Goal: Navigation & Orientation: Find specific page/section

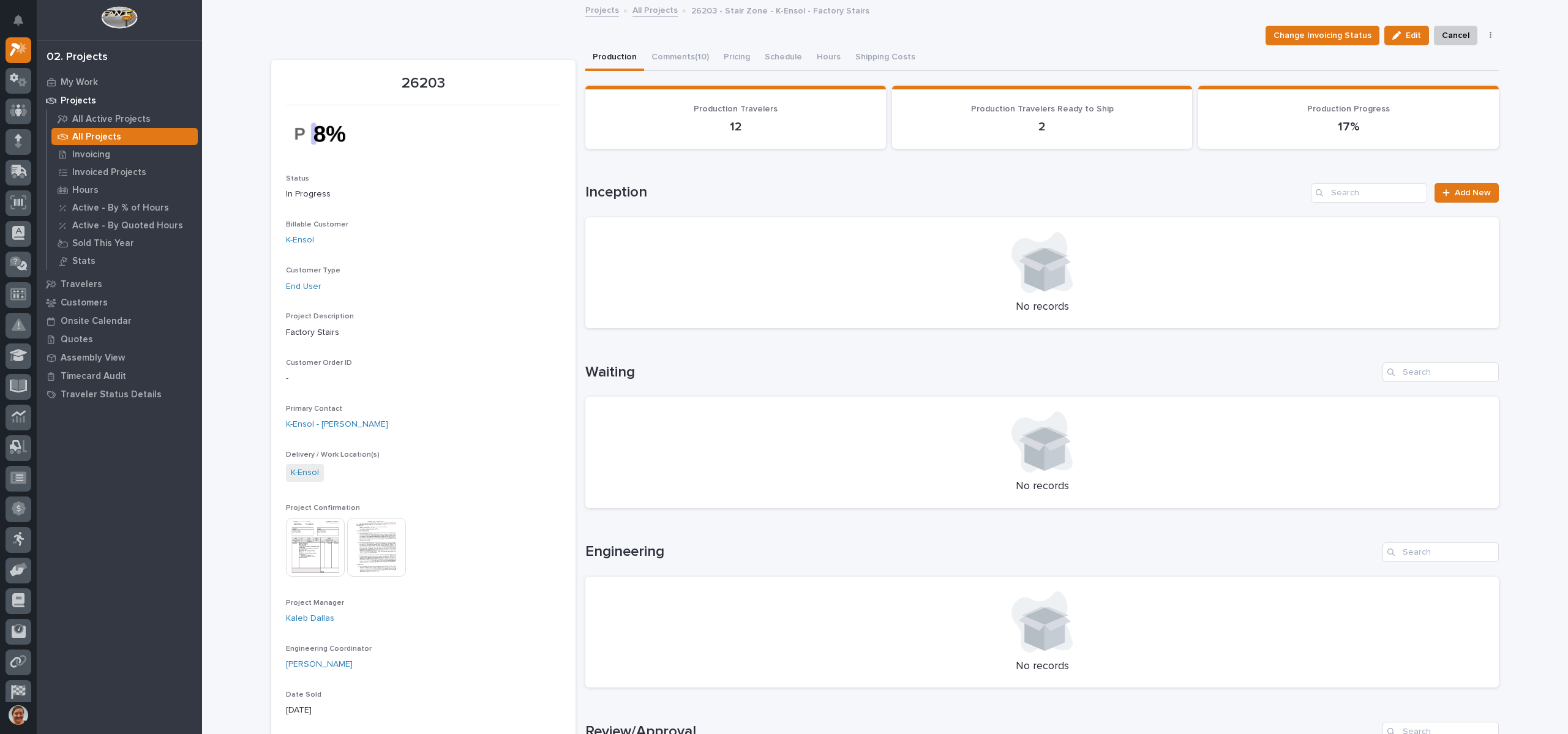
click at [639, 2] on link "All Projects" at bounding box center [655, 9] width 46 height 14
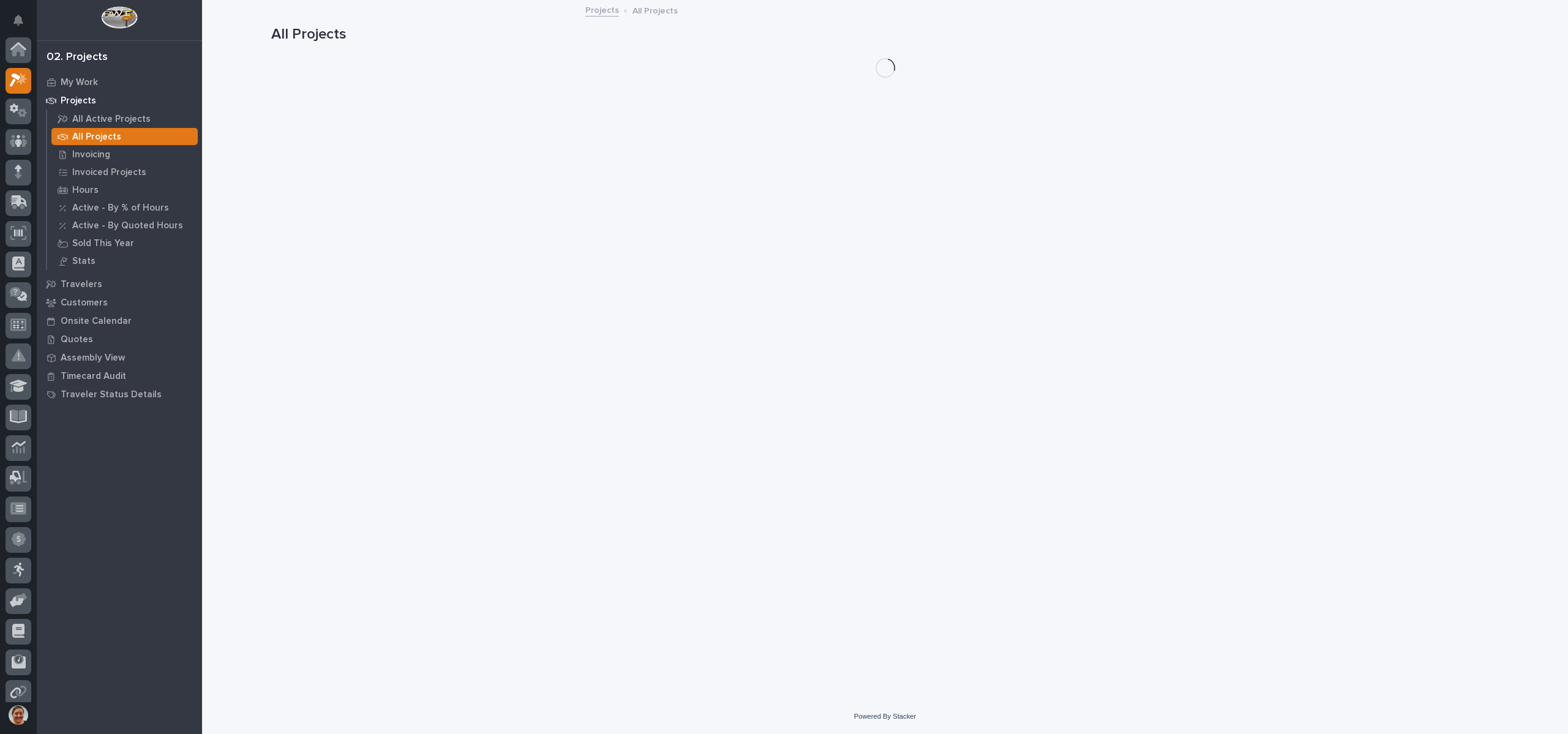
scroll to position [31, 0]
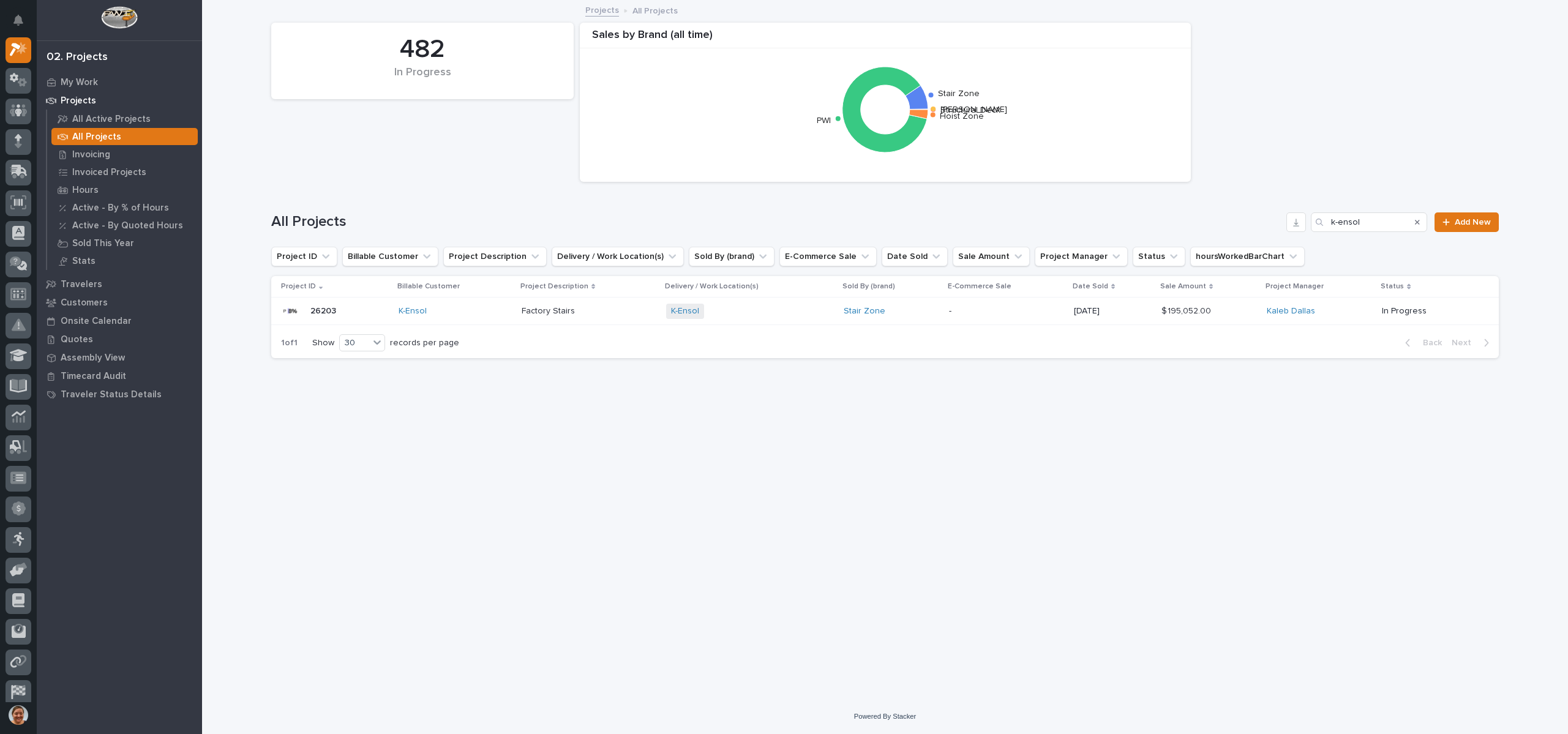
click at [532, 223] on h1 "All Projects" at bounding box center [776, 222] width 1010 height 18
click at [75, 136] on p "All Projects" at bounding box center [97, 137] width 49 height 11
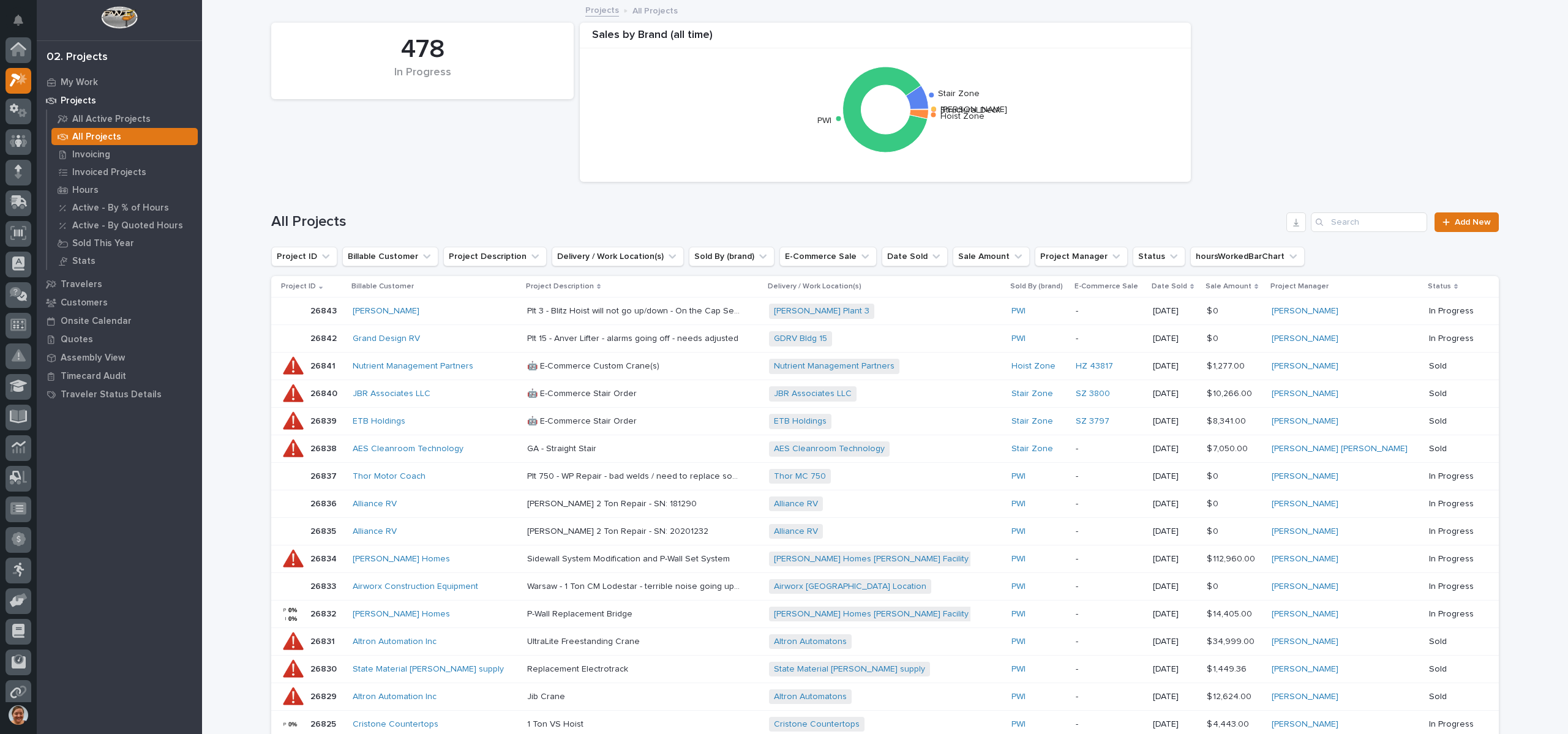
click at [648, 732] on div "1 Ton VS Hoist 1 Ton VS Hoist" at bounding box center [643, 724] width 232 height 20
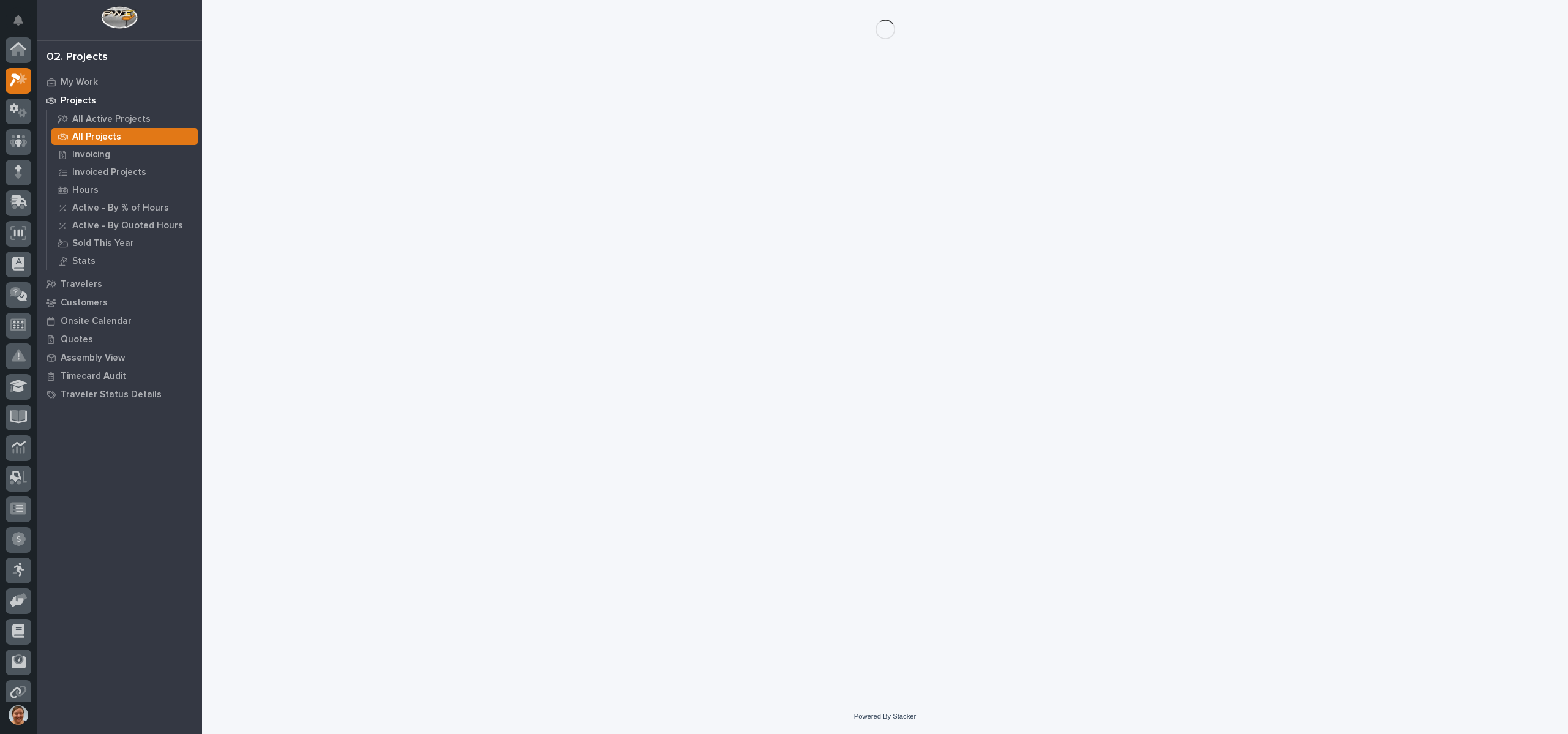
scroll to position [31, 0]
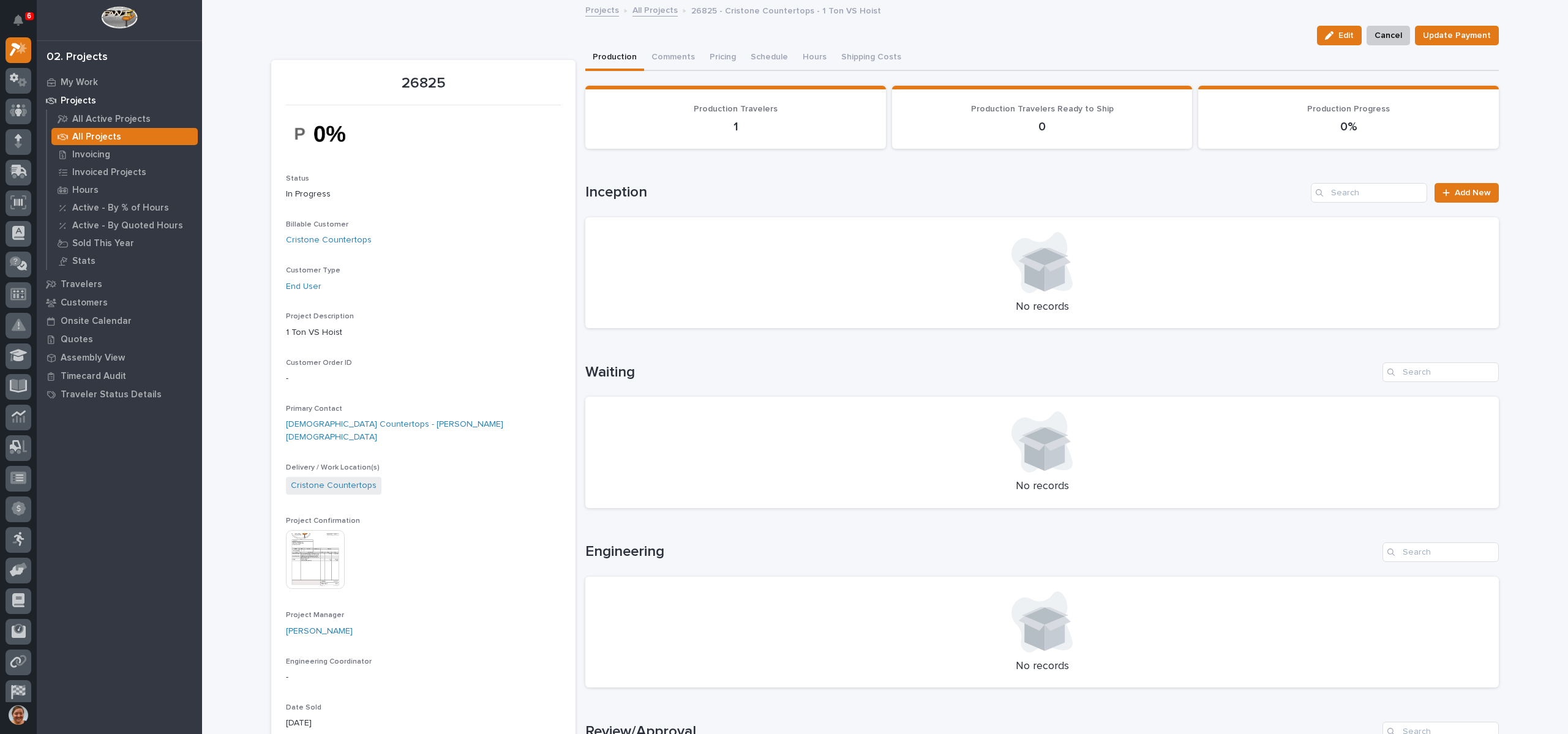
click at [634, 10] on link "All Projects" at bounding box center [655, 9] width 46 height 14
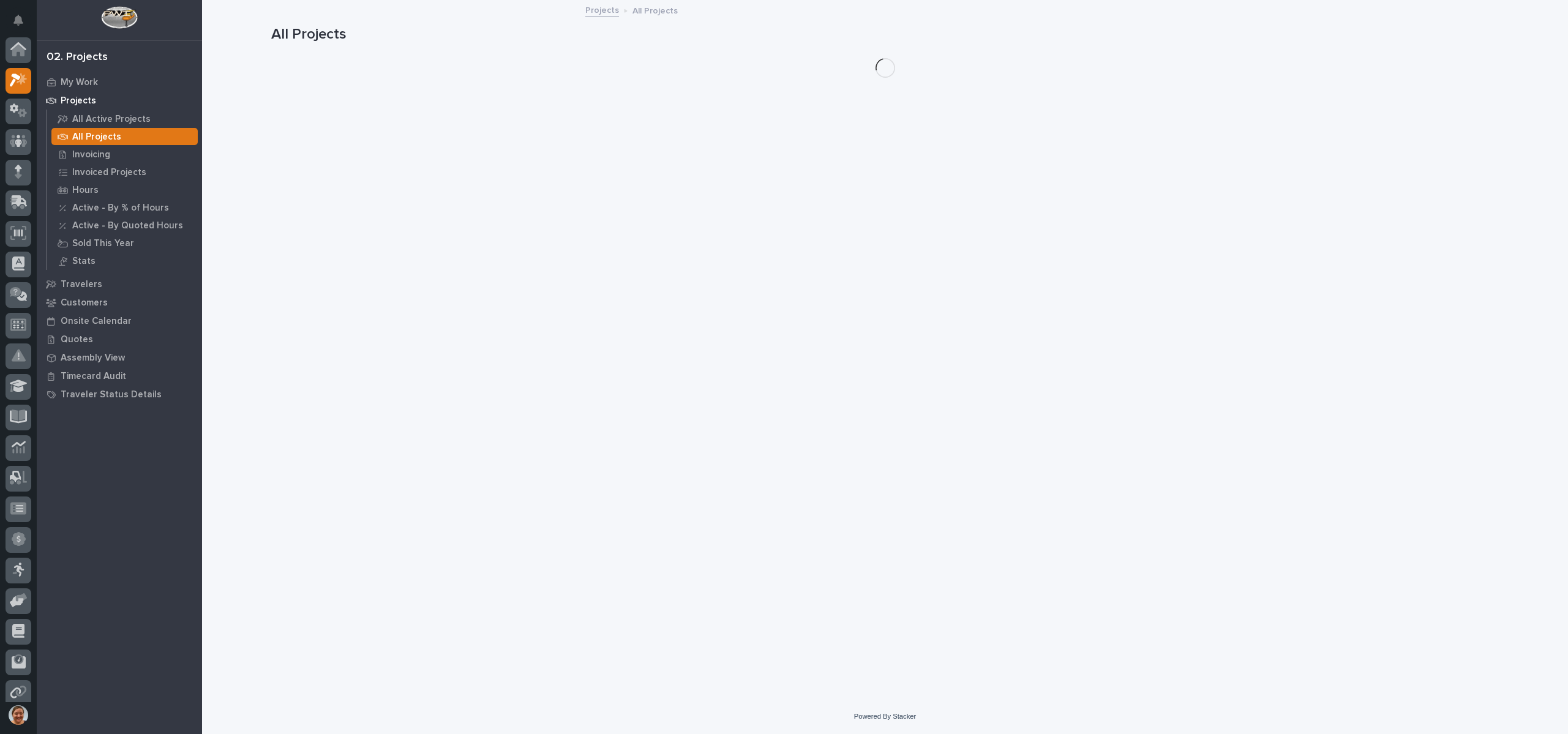
scroll to position [31, 0]
